Goal: Transaction & Acquisition: Purchase product/service

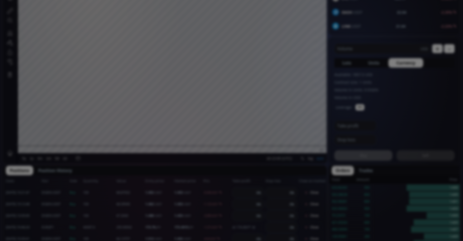
scroll to position [290, 0]
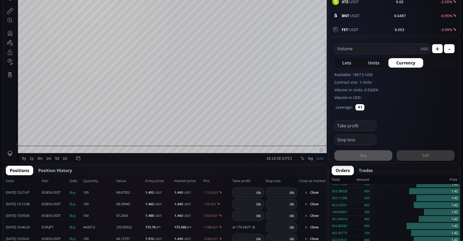
click at [359, 47] on input "text" at bounding box center [377, 49] width 86 height 10
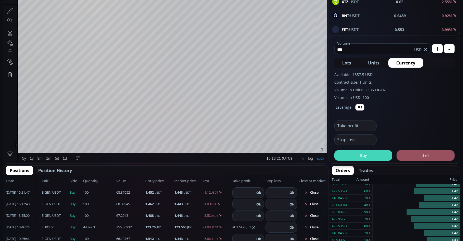
type input "***"
click at [368, 160] on button "Buy" at bounding box center [363, 155] width 58 height 11
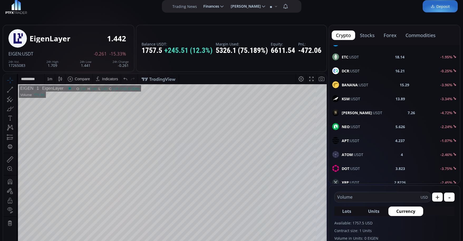
scroll to position [0, 0]
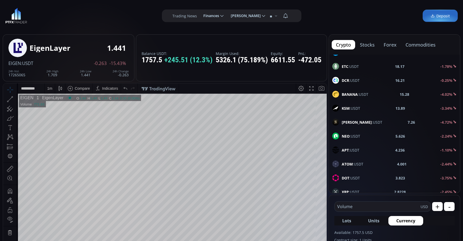
click at [50, 90] on div "1 m" at bounding box center [49, 88] width 5 height 4
click at [53, 135] on div "30 minutes" at bounding box center [57, 133] width 18 height 4
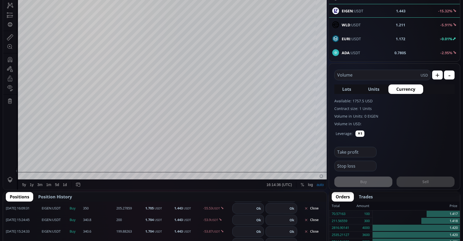
scroll to position [26, 0]
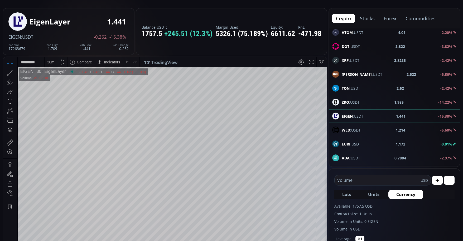
click at [53, 61] on div "30 m" at bounding box center [50, 62] width 7 height 4
click at [52, 123] on div "1 hour" at bounding box center [53, 125] width 11 height 4
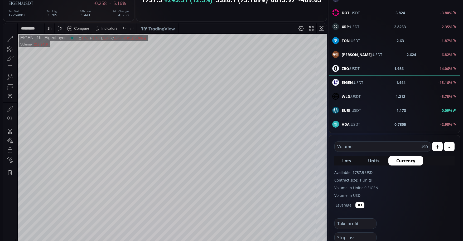
scroll to position [53, 0]
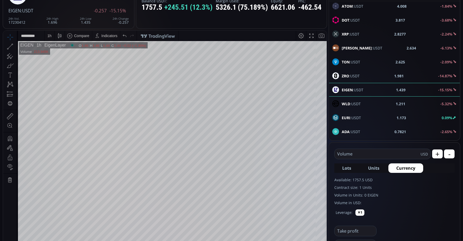
click at [51, 38] on div "1 h" at bounding box center [49, 36] width 4 height 10
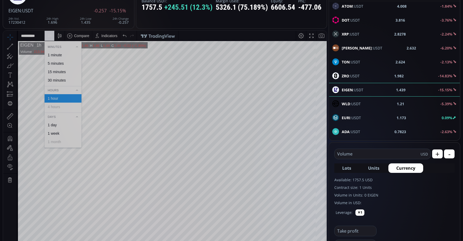
click at [57, 57] on div "1 minute" at bounding box center [55, 55] width 14 height 4
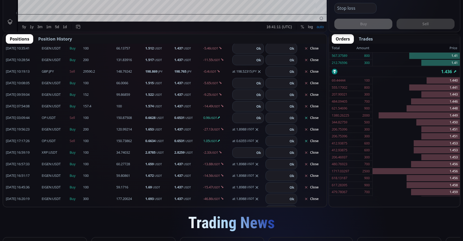
scroll to position [79, 0]
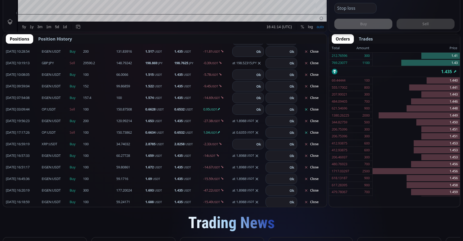
click at [242, 109] on input "number" at bounding box center [243, 110] width 22 height 10
type input "****"
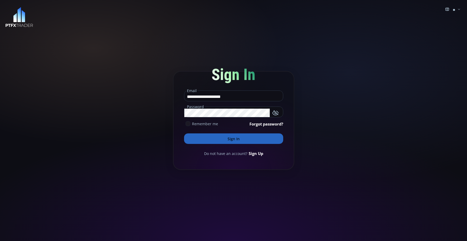
click at [250, 140] on button "Sign In" at bounding box center [233, 139] width 99 height 11
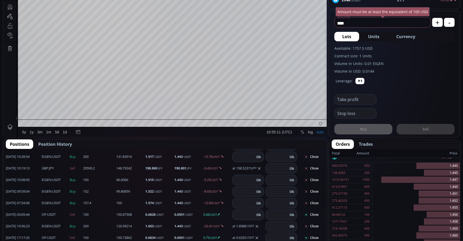
scroll to position [105, 0]
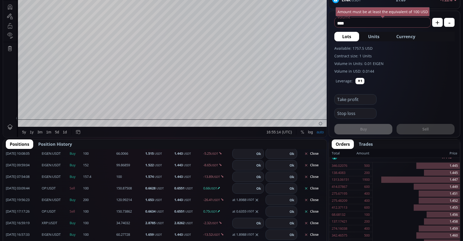
click at [310, 189] on button "Close" at bounding box center [311, 188] width 25 height 8
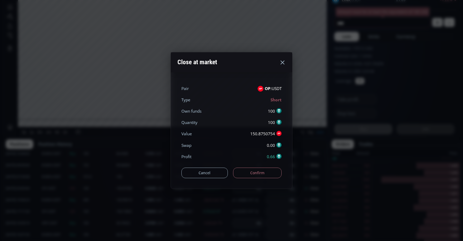
click at [253, 171] on button "Confirm" at bounding box center [257, 173] width 49 height 11
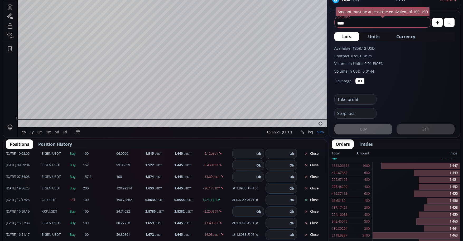
click at [309, 199] on button "Close" at bounding box center [311, 200] width 25 height 8
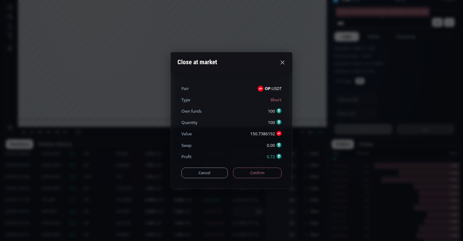
click at [247, 174] on button "Confirm" at bounding box center [257, 173] width 49 height 11
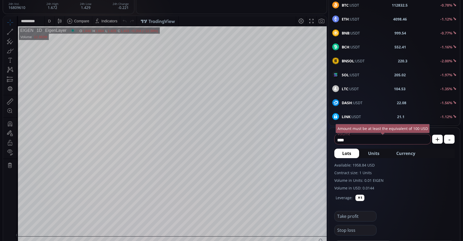
scroll to position [0, 0]
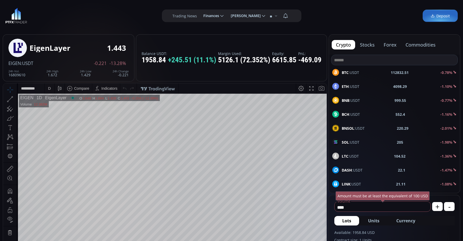
click at [50, 89] on div "D" at bounding box center [49, 88] width 3 height 4
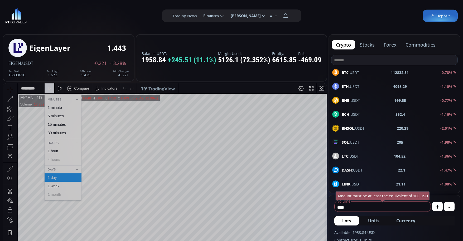
click at [53, 106] on div "1 minute" at bounding box center [55, 108] width 14 height 4
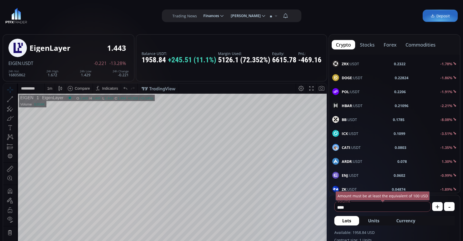
click at [51, 87] on div "1 m" at bounding box center [49, 88] width 5 height 4
click at [57, 123] on div "15 minutes" at bounding box center [57, 125] width 18 height 4
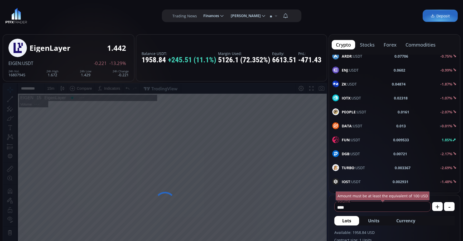
click at [49, 89] on div at bounding box center [165, 202] width 324 height 239
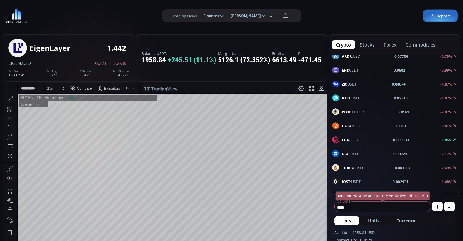
click at [49, 90] on div "15 m" at bounding box center [50, 88] width 7 height 4
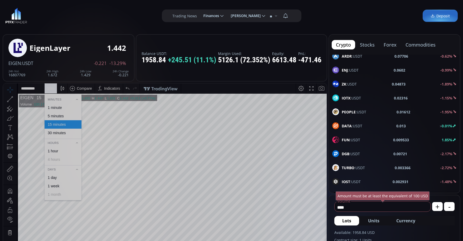
click at [52, 150] on div "1 hour" at bounding box center [53, 151] width 11 height 4
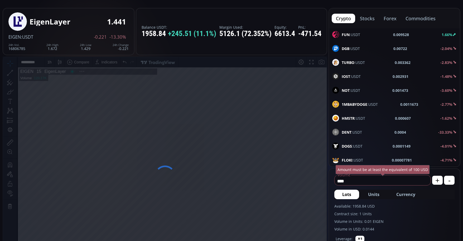
scroll to position [79, 0]
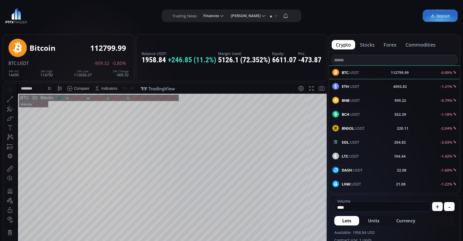
click at [359, 63] on input at bounding box center [394, 60] width 126 height 10
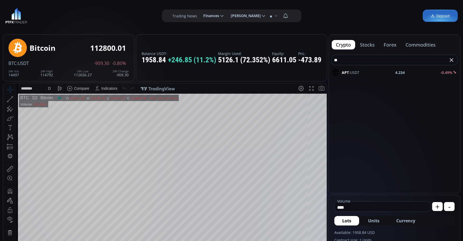
type input "**"
click at [353, 74] on span "APT :USDT" at bounding box center [350, 73] width 18 height 6
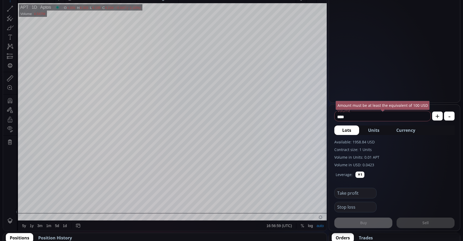
scroll to position [105, 0]
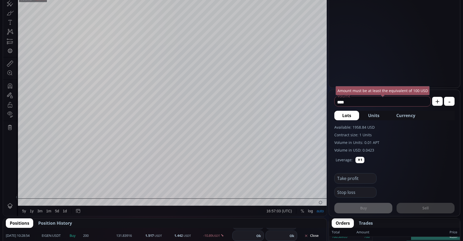
click at [364, 103] on input "****" at bounding box center [380, 102] width 93 height 8
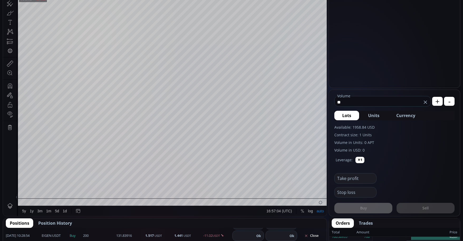
type input "*"
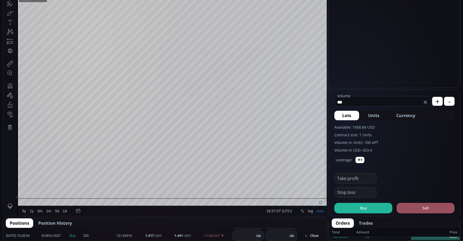
click at [402, 111] on button "Currency" at bounding box center [405, 115] width 35 height 9
click at [356, 104] on input "*****" at bounding box center [374, 102] width 80 height 8
type input "*"
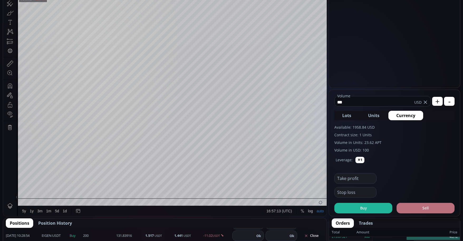
type input "***"
click at [416, 213] on button "Sell" at bounding box center [425, 208] width 58 height 11
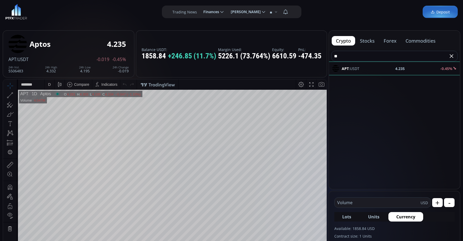
scroll to position [0, 0]
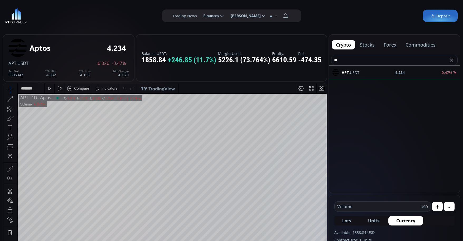
click at [48, 87] on div "D" at bounding box center [49, 88] width 3 height 4
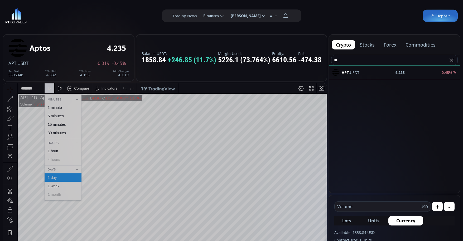
click at [56, 107] on div "1 minute" at bounding box center [55, 108] width 14 height 4
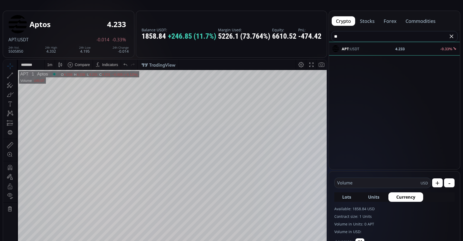
scroll to position [53, 0]
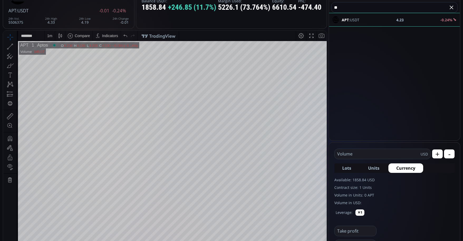
click at [364, 154] on input "text" at bounding box center [377, 154] width 86 height 10
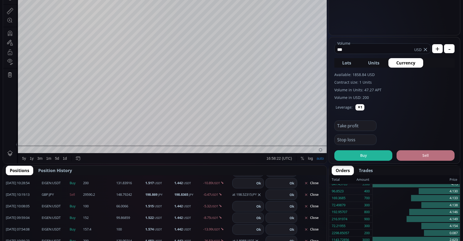
type input "***"
click at [433, 159] on button "Sell" at bounding box center [425, 155] width 58 height 11
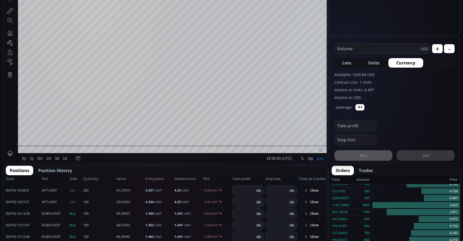
scroll to position [0, 0]
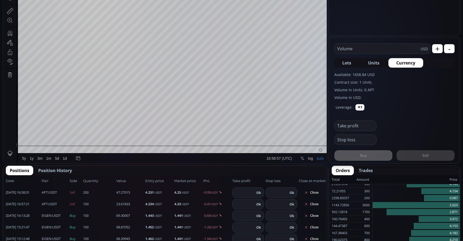
click at [240, 194] on input "number" at bounding box center [243, 193] width 22 height 10
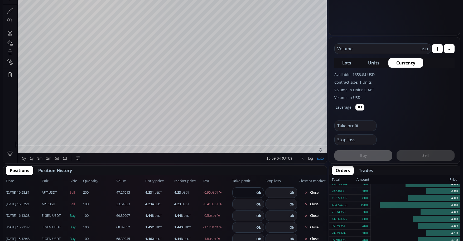
type input "******"
click at [256, 190] on button "Ok" at bounding box center [259, 193] width 8 height 6
click at [242, 206] on input "number" at bounding box center [243, 204] width 22 height 10
type input "******"
click at [256, 206] on button "Ok" at bounding box center [259, 205] width 8 height 6
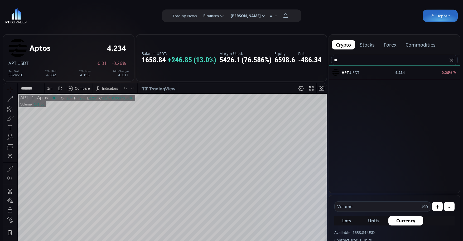
click at [357, 60] on input "**" at bounding box center [389, 60] width 117 height 10
type input "*"
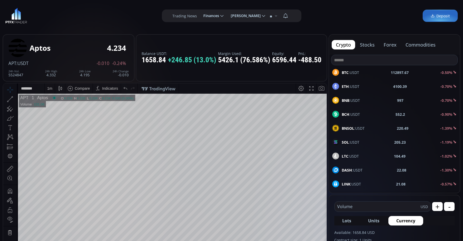
click at [358, 74] on span "BTC :USDT" at bounding box center [349, 73] width 17 height 6
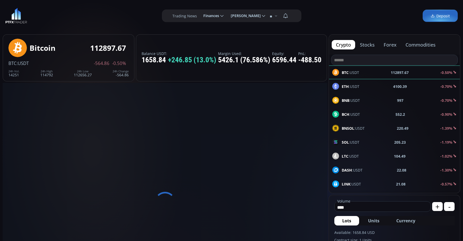
click at [389, 209] on input "****" at bounding box center [380, 207] width 93 height 8
type input "*"
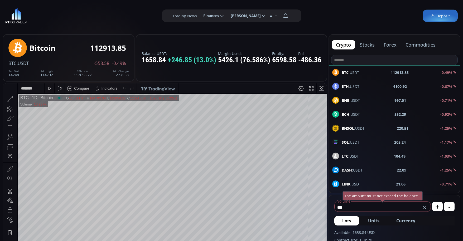
click at [411, 220] on span "Currency" at bounding box center [405, 221] width 19 height 6
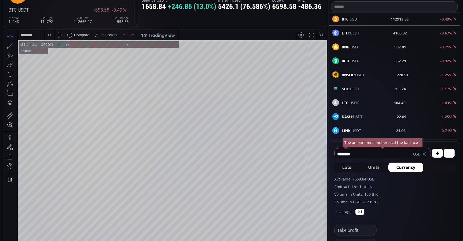
scroll to position [79, 0]
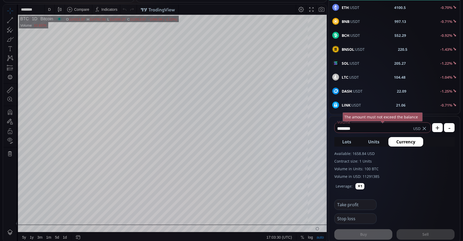
drag, startPoint x: 365, startPoint y: 128, endPoint x: 330, endPoint y: 128, distance: 34.8
click at [329, 128] on form "******** Volume USD The amount must not exceed the balance + - Lots Units Curre…" at bounding box center [394, 179] width 131 height 126
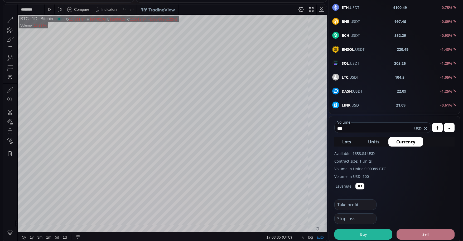
type input "***"
click at [425, 235] on button "Sell" at bounding box center [425, 234] width 58 height 11
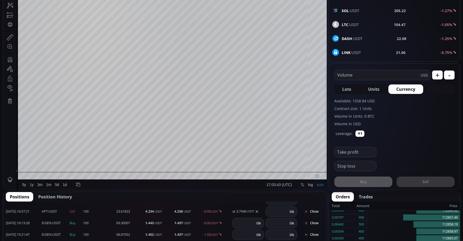
scroll to position [0, 0]
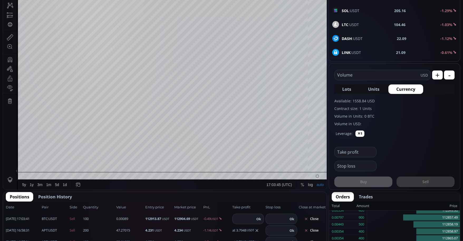
click at [242, 221] on input "number" at bounding box center [243, 219] width 22 height 10
type input "******"
click at [257, 221] on button "Ok" at bounding box center [259, 219] width 8 height 6
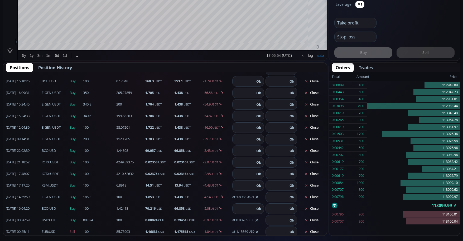
scroll to position [277, 0]
